Goal: Navigation & Orientation: Find specific page/section

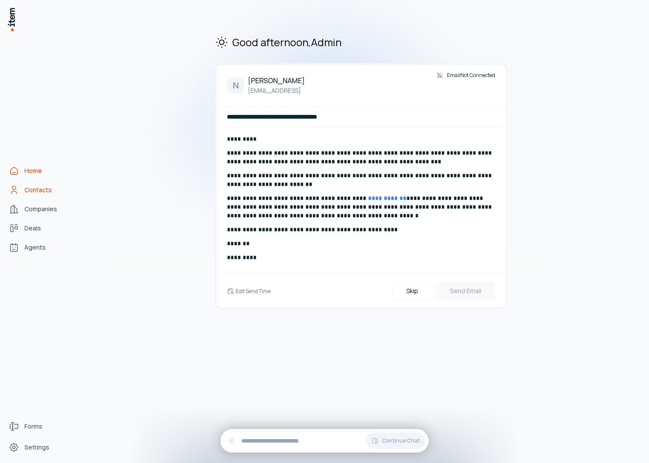
click at [44, 190] on span "Contacts" at bounding box center [37, 189] width 27 height 9
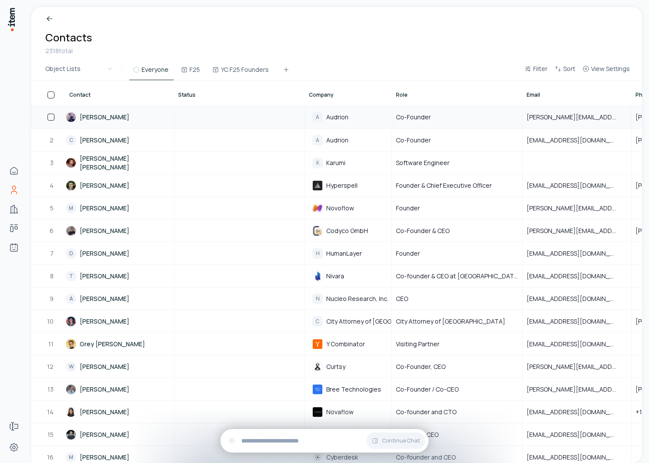
click at [111, 116] on link "Chintan Parikh" at bounding box center [120, 117] width 108 height 22
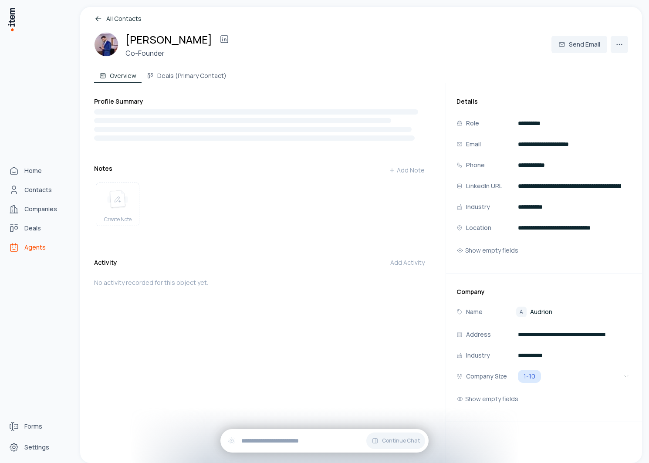
click at [27, 251] on span "Agents" at bounding box center [34, 247] width 21 height 9
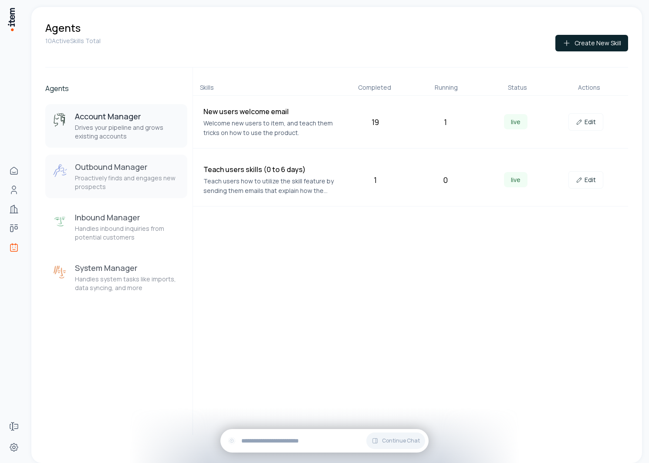
click at [176, 164] on h3 "Outbound Manager" at bounding box center [127, 167] width 105 height 10
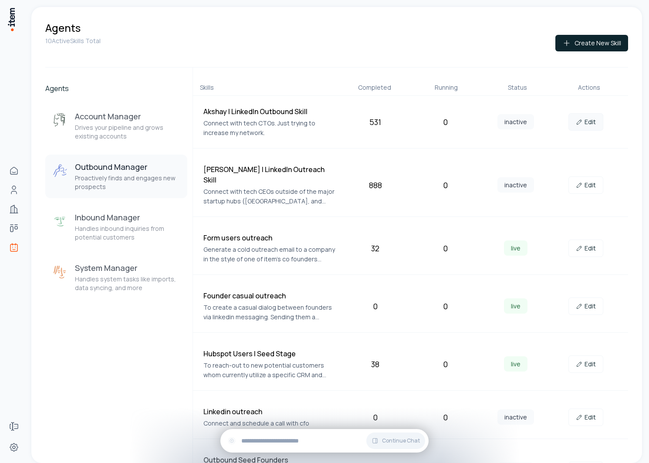
click at [596, 120] on link "Edit" at bounding box center [585, 121] width 35 height 17
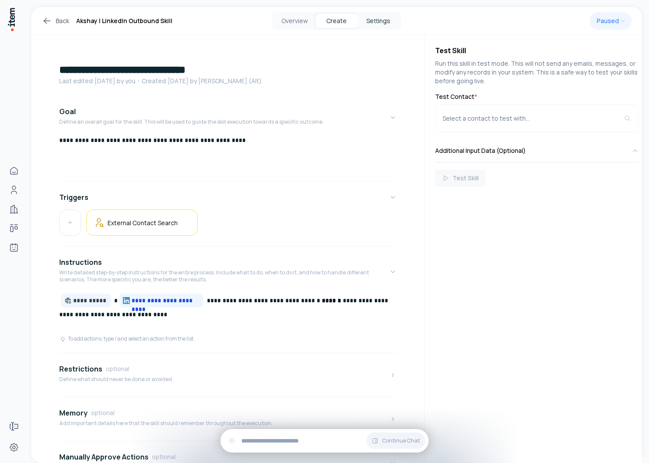
click at [381, 17] on button "Settings" at bounding box center [378, 21] width 42 height 14
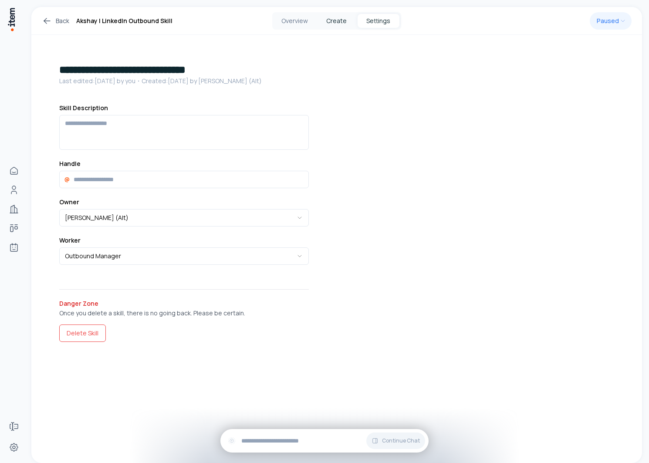
click at [339, 24] on button "Create" at bounding box center [337, 21] width 42 height 14
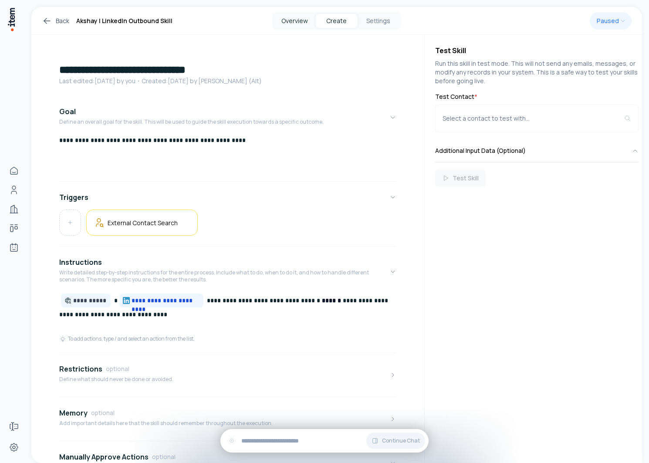
click at [297, 17] on button "Overview" at bounding box center [295, 21] width 42 height 14
click at [23, 168] on link "Home" at bounding box center [13, 170] width 17 height 17
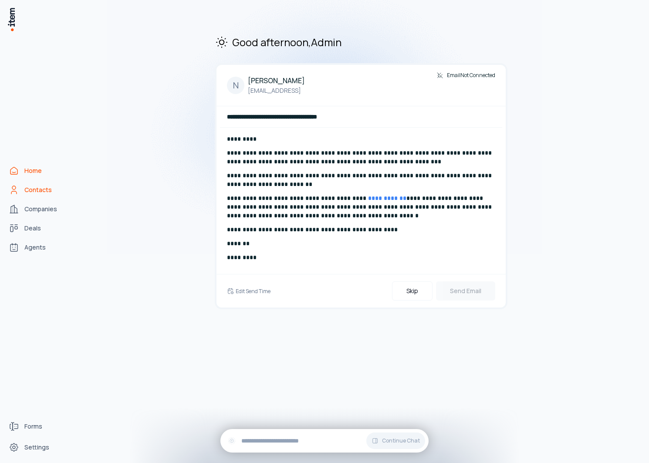
click at [26, 191] on span "Contacts" at bounding box center [37, 189] width 27 height 9
click at [24, 188] on link "Contacts" at bounding box center [38, 189] width 66 height 17
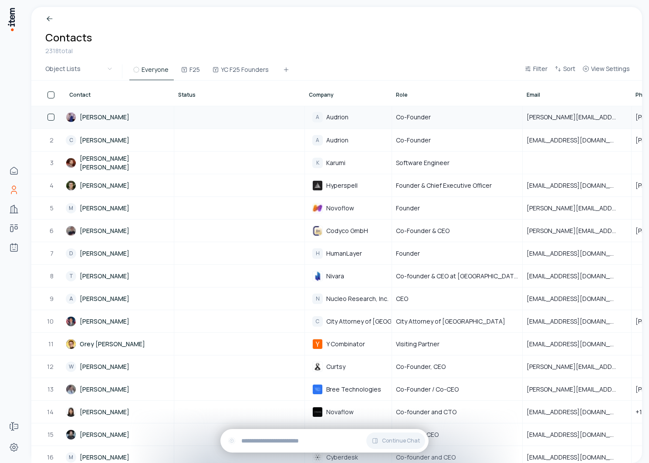
click at [105, 121] on link "Chintan Parikh" at bounding box center [120, 117] width 108 height 22
click at [106, 232] on link "Stefan Schaff" at bounding box center [120, 230] width 108 height 21
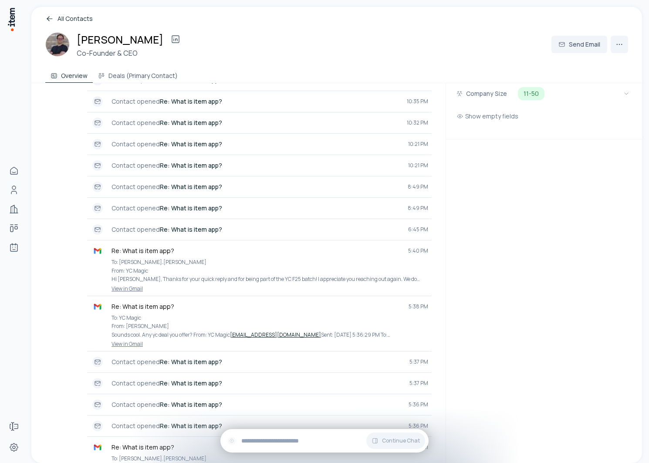
scroll to position [441, 0]
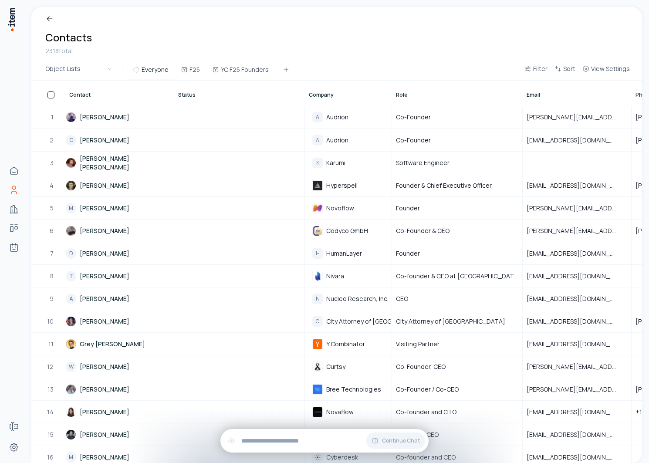
scroll to position [188, 0]
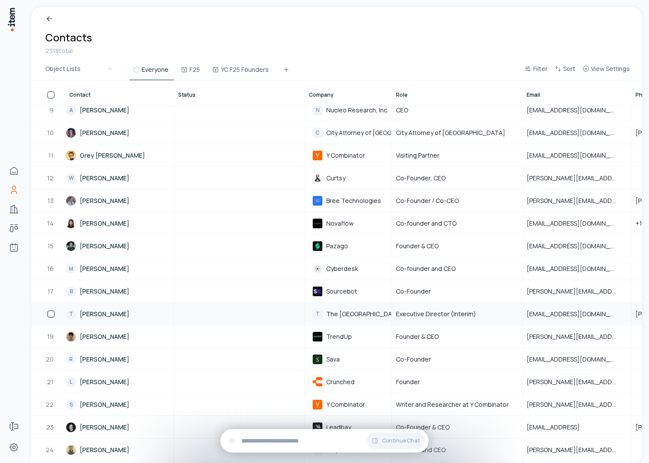
click at [97, 314] on link "T Theo Ellington" at bounding box center [120, 313] width 108 height 21
